Goal: Information Seeking & Learning: Learn about a topic

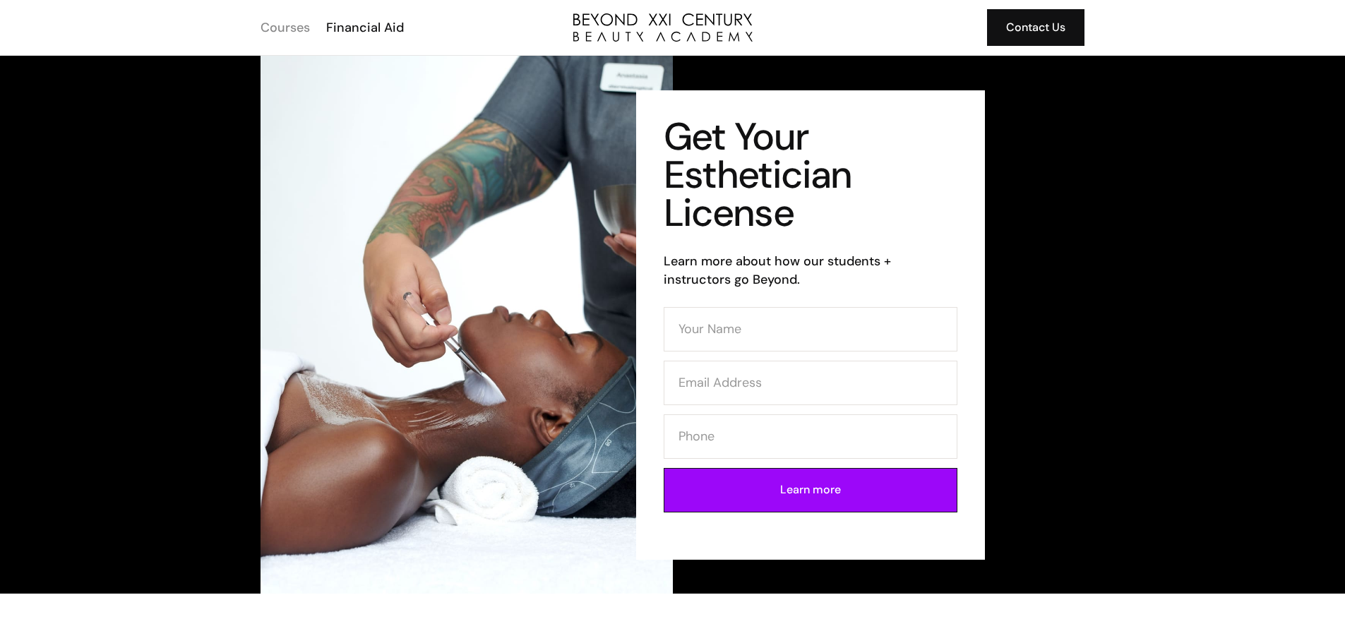
click at [304, 25] on div "Courses" at bounding box center [285, 27] width 49 height 18
